Goal: Download file/media

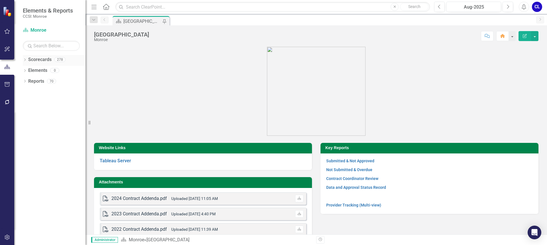
click at [27, 60] on div "Dropdown Scorecards 278" at bounding box center [54, 60] width 63 height 11
click at [24, 60] on icon "Dropdown" at bounding box center [25, 60] width 4 height 3
click at [29, 70] on icon "Dropdown" at bounding box center [28, 69] width 4 height 3
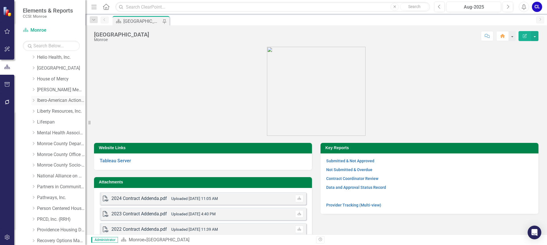
scroll to position [114, 0]
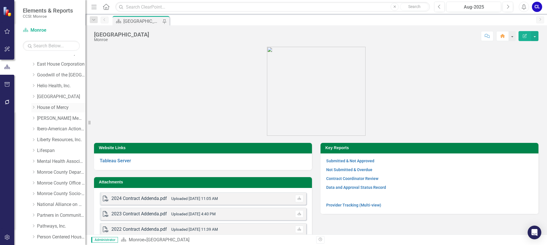
click at [34, 106] on icon "Dropdown" at bounding box center [33, 106] width 4 height 3
click at [49, 130] on link "BIPOC" at bounding box center [64, 129] width 43 height 7
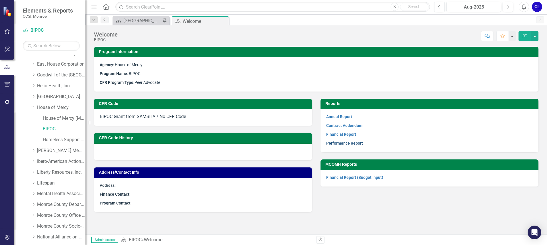
click at [357, 143] on link "Performance Report" at bounding box center [344, 143] width 37 height 5
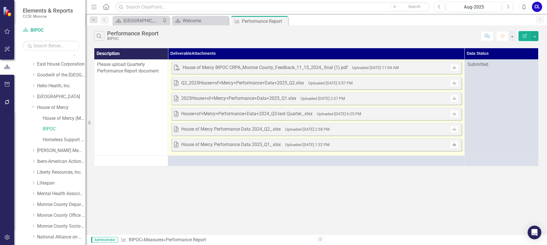
click at [455, 147] on link "Download" at bounding box center [454, 144] width 8 height 7
click at [457, 130] on link "Download" at bounding box center [454, 128] width 8 height 7
click at [454, 114] on icon at bounding box center [454, 112] width 3 height 3
click at [454, 99] on icon "Download" at bounding box center [454, 98] width 4 height 3
click at [453, 85] on link "Download" at bounding box center [454, 82] width 8 height 7
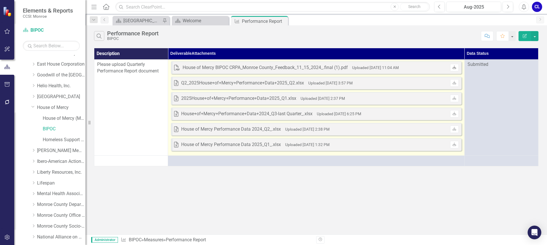
click at [455, 68] on icon at bounding box center [454, 66] width 3 height 3
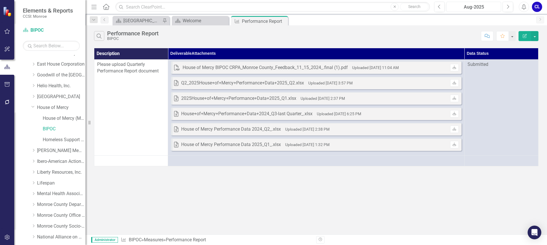
click at [467, 5] on div "Aug-2025" at bounding box center [474, 7] width 51 height 7
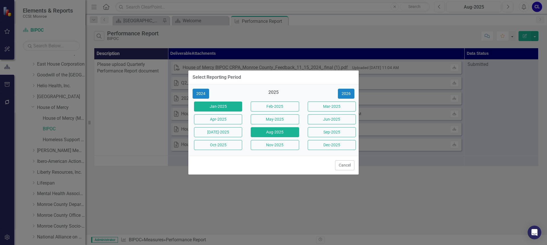
click at [222, 105] on button "Jan-2025" at bounding box center [218, 106] width 48 height 10
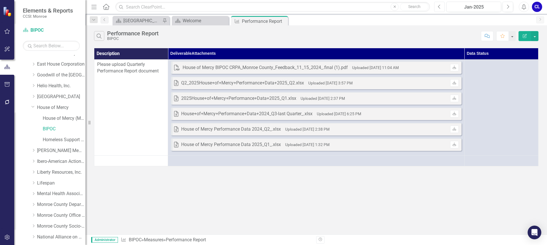
click at [441, 8] on icon "Previous" at bounding box center [439, 6] width 3 height 5
click at [464, 4] on div "Dec-2024" at bounding box center [474, 7] width 51 height 7
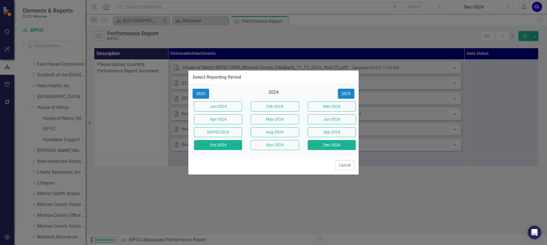
click at [231, 147] on button "Oct-2024" at bounding box center [218, 145] width 48 height 10
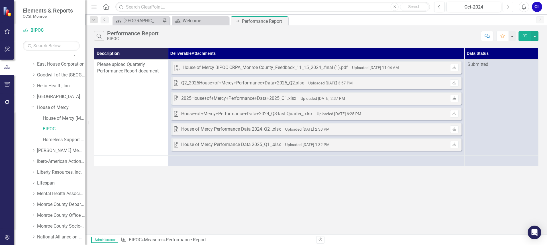
click at [508, 8] on icon "Next" at bounding box center [507, 6] width 3 height 5
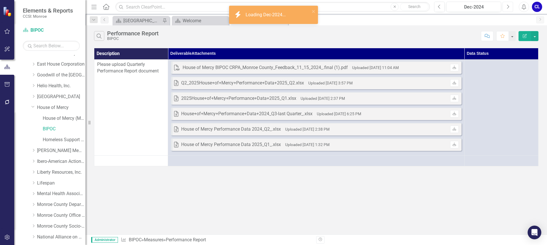
click at [508, 8] on icon "Next" at bounding box center [507, 6] width 3 height 5
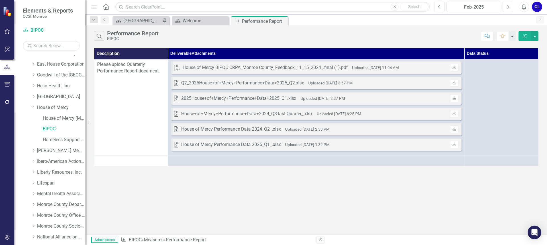
click at [508, 8] on icon "Next" at bounding box center [507, 6] width 3 height 5
click at [282, 19] on icon "Close" at bounding box center [283, 21] width 6 height 5
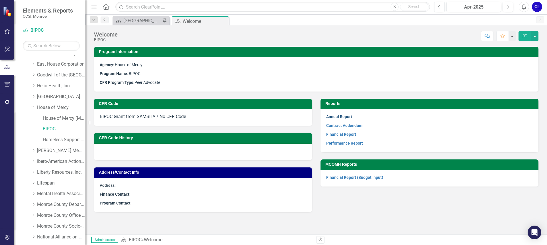
click at [348, 115] on link "Annual Report" at bounding box center [339, 116] width 26 height 5
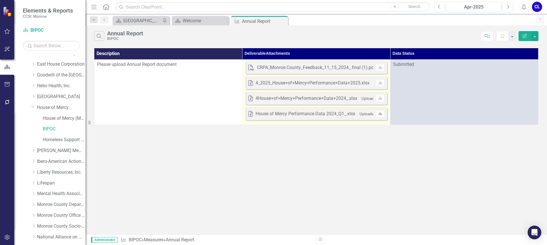
click at [380, 114] on icon "Download" at bounding box center [380, 113] width 4 height 3
click at [383, 99] on link "Download" at bounding box center [380, 98] width 8 height 7
click at [381, 83] on icon at bounding box center [380, 82] width 3 height 3
click at [379, 66] on icon "Download" at bounding box center [380, 67] width 4 height 3
